Goal: Information Seeking & Learning: Find specific fact

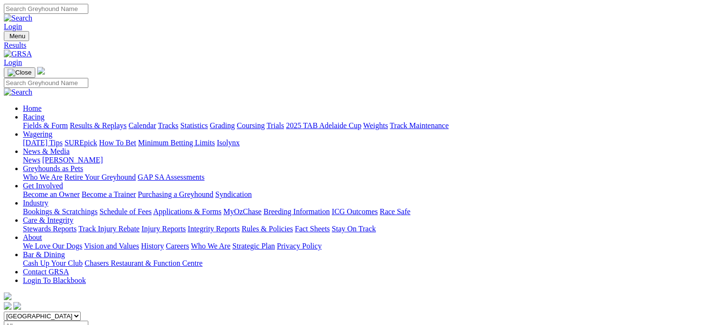
scroll to position [50, 0]
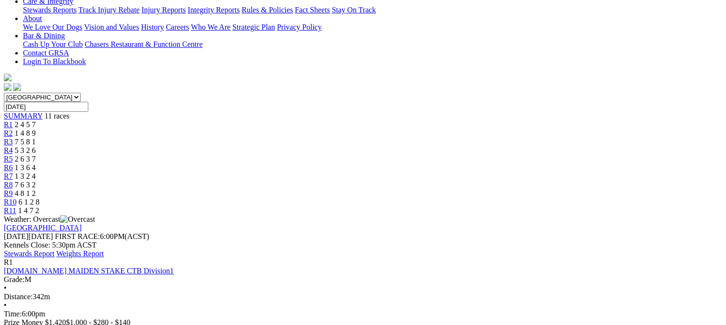
scroll to position [223, 0]
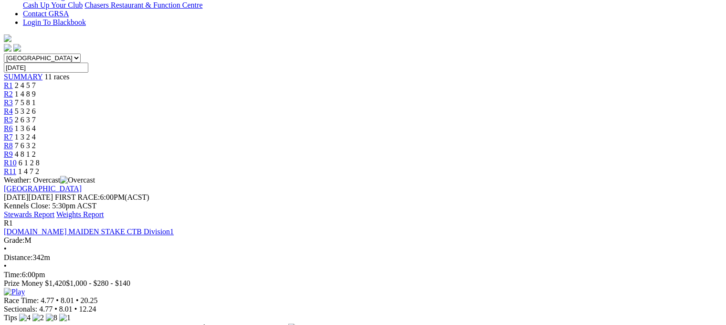
scroll to position [265, 0]
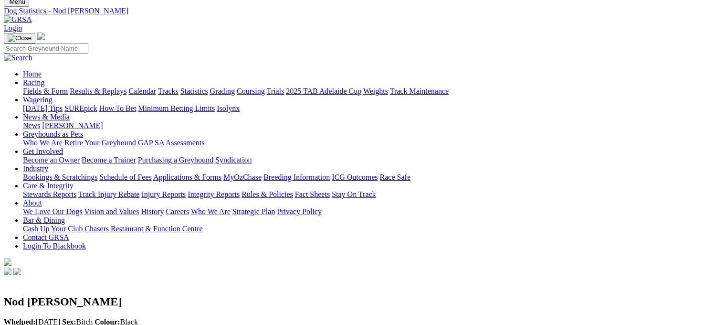
scroll to position [32, 0]
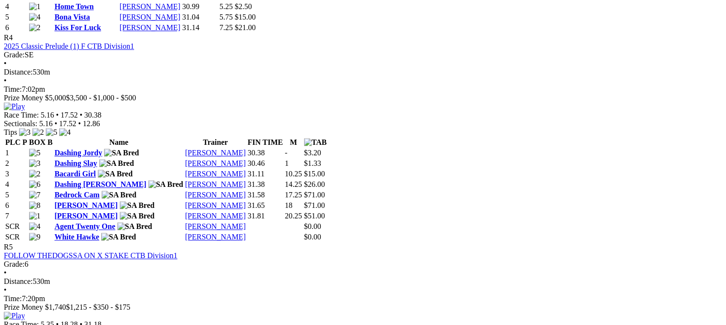
scroll to position [998, 0]
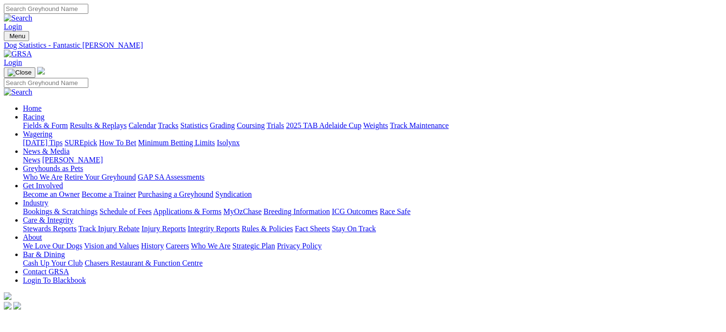
click at [240, 224] on link "Integrity Reports" at bounding box center [214, 228] width 52 height 8
click at [84, 320] on link "Integrity Reports" at bounding box center [58, 324] width 52 height 8
